Goal: Navigation & Orientation: Go to known website

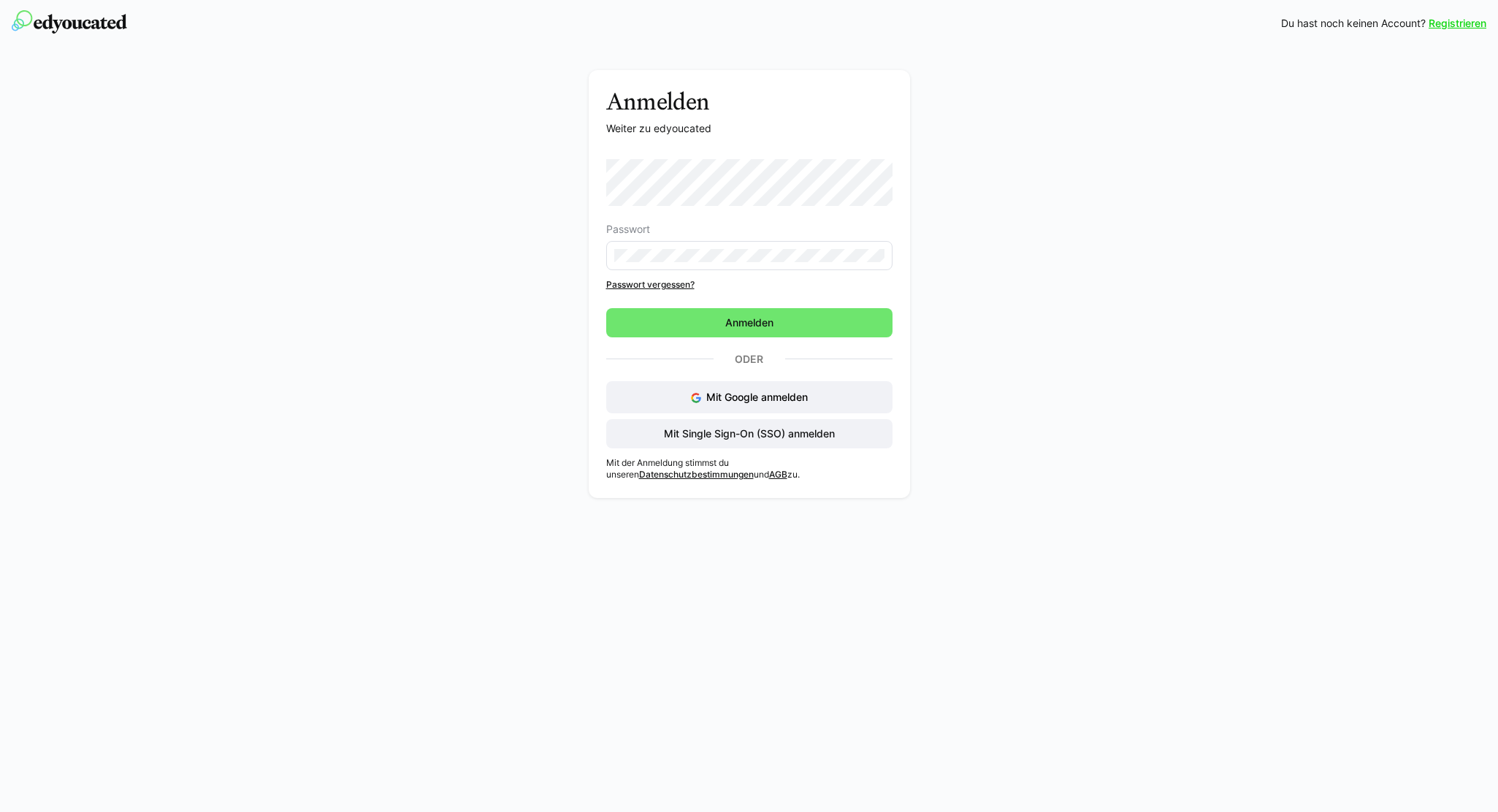
drag, startPoint x: 754, startPoint y: 437, endPoint x: 522, endPoint y: 320, distance: 259.8
click at [754, 437] on span "Mit Single Sign-On (SSO) anmelden" at bounding box center [750, 434] width 176 height 14
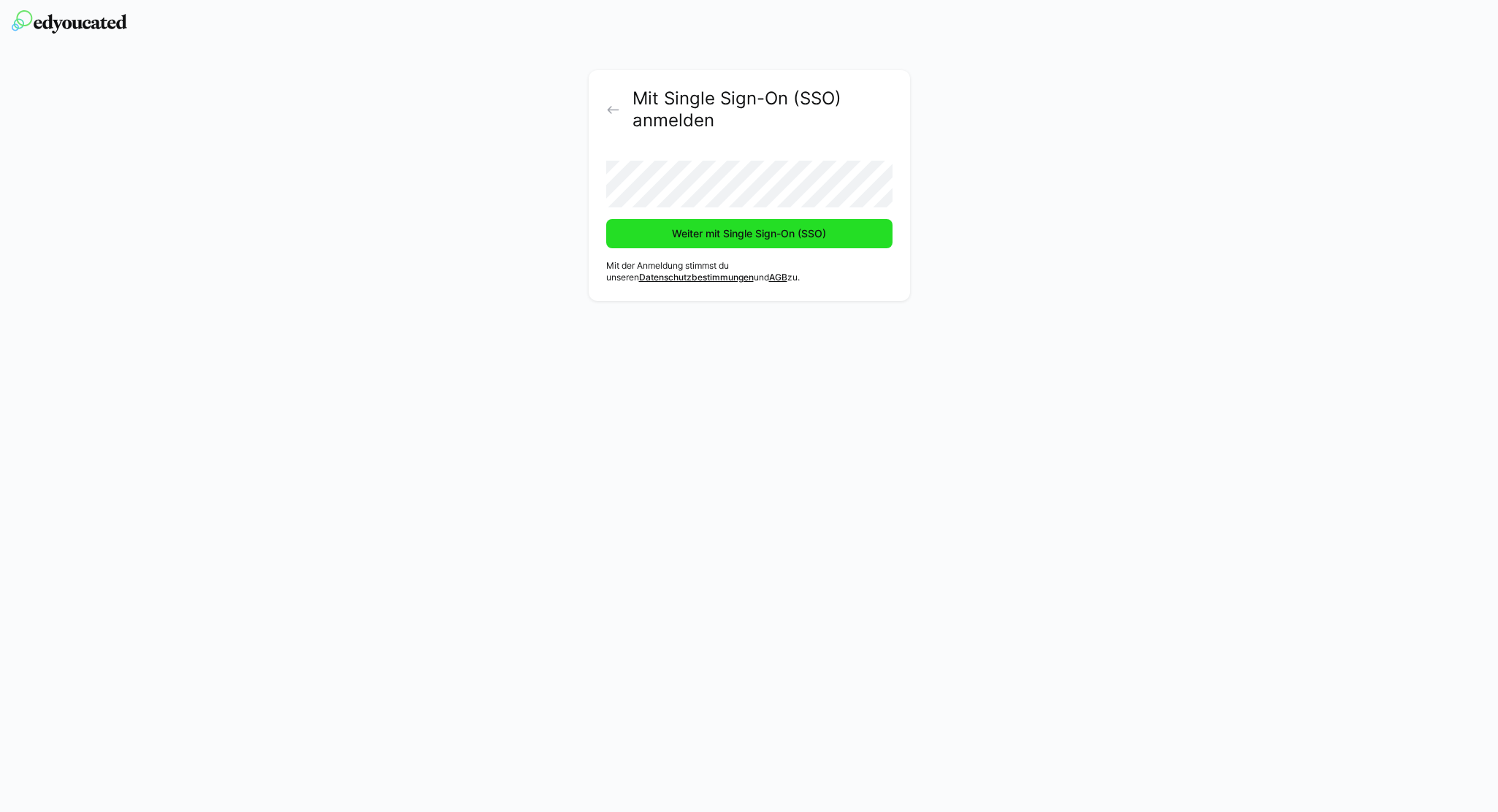
click at [792, 242] on span "Weiter mit Single Sign-On (SSO)" at bounding box center [750, 233] width 286 height 29
